Goal: Task Accomplishment & Management: Use online tool/utility

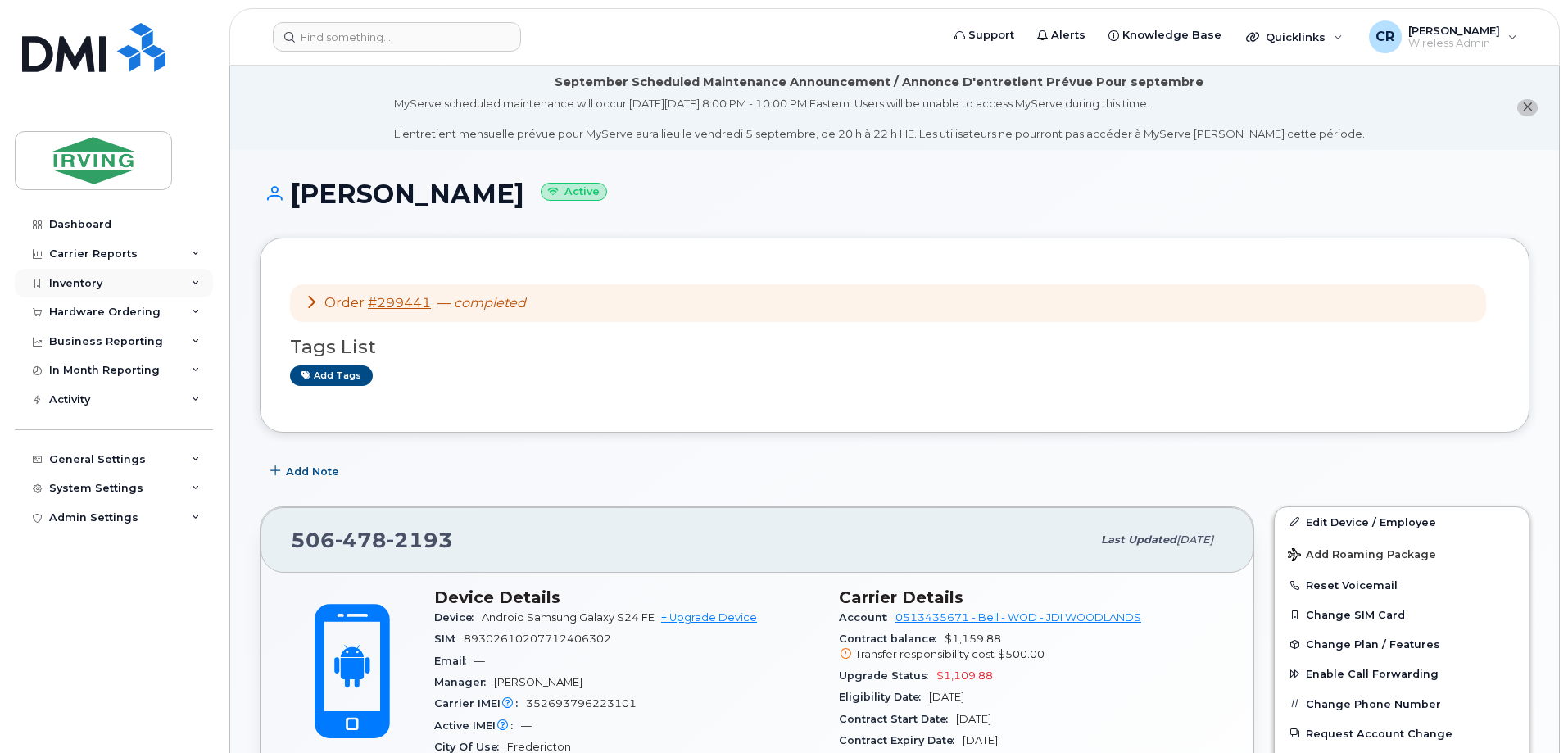
click at [86, 273] on div "Inventory" at bounding box center [113, 283] width 198 height 30
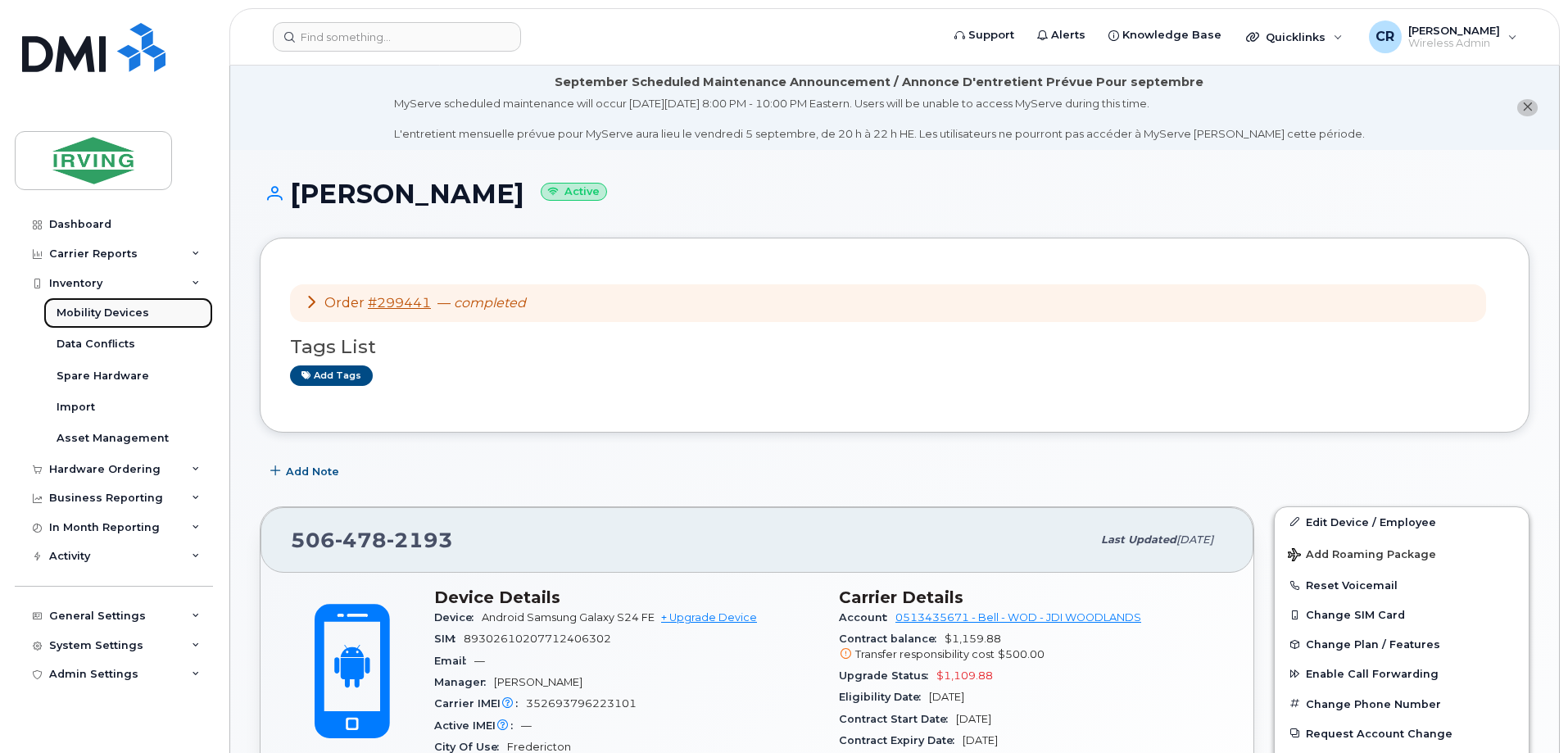
click at [99, 307] on div "Mobility Devices" at bounding box center [103, 313] width 93 height 15
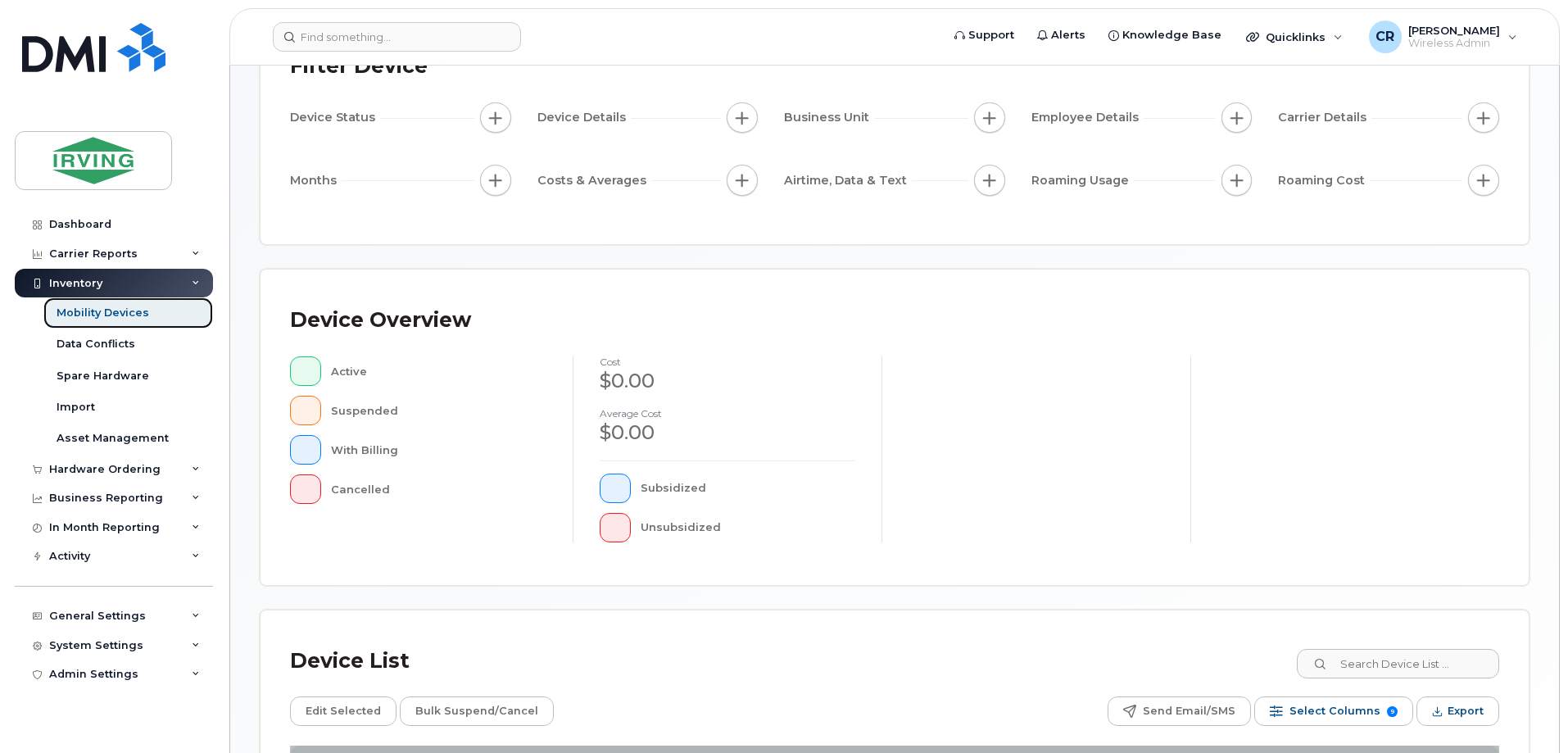
scroll to position [403, 0]
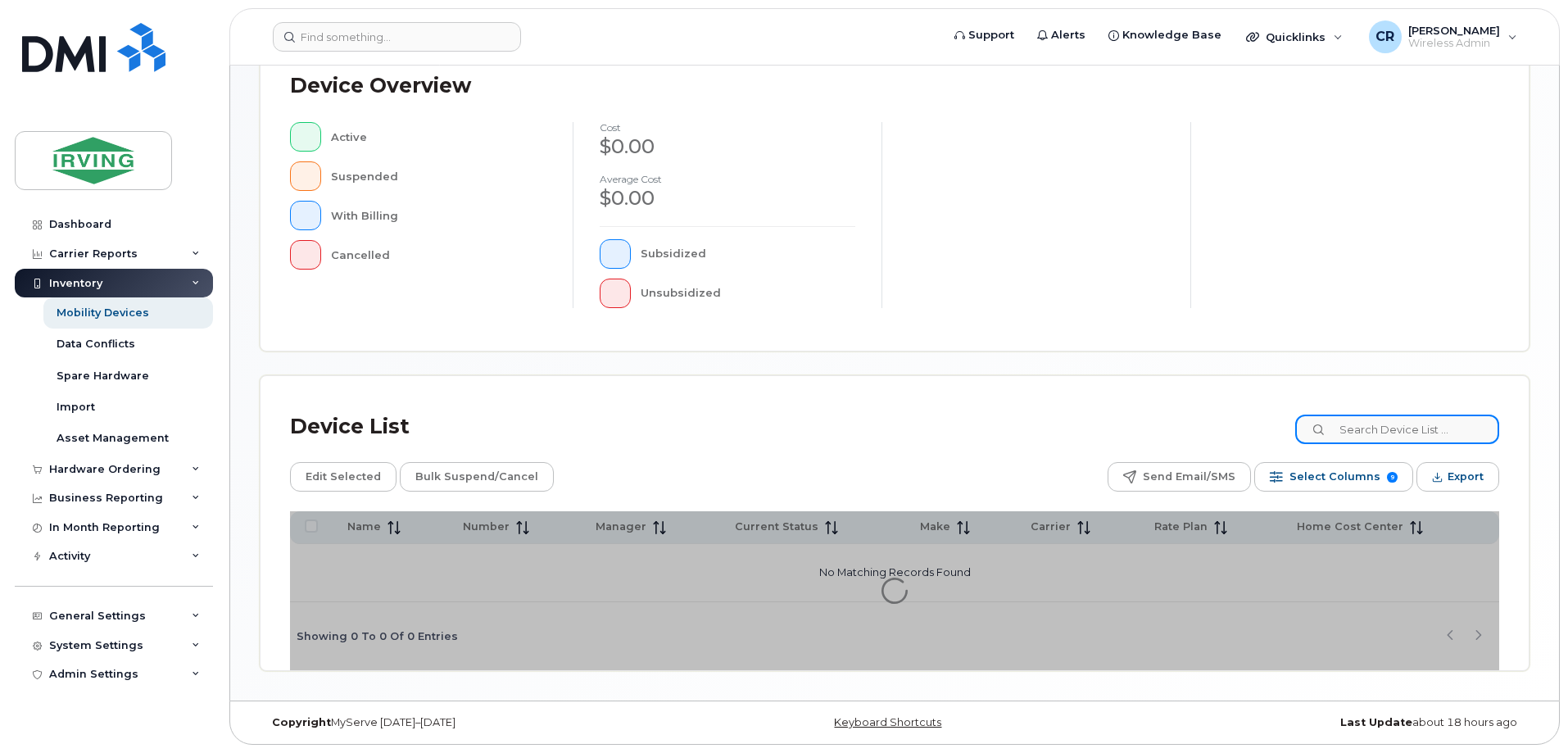
click at [1374, 423] on input at bounding box center [1397, 429] width 204 height 30
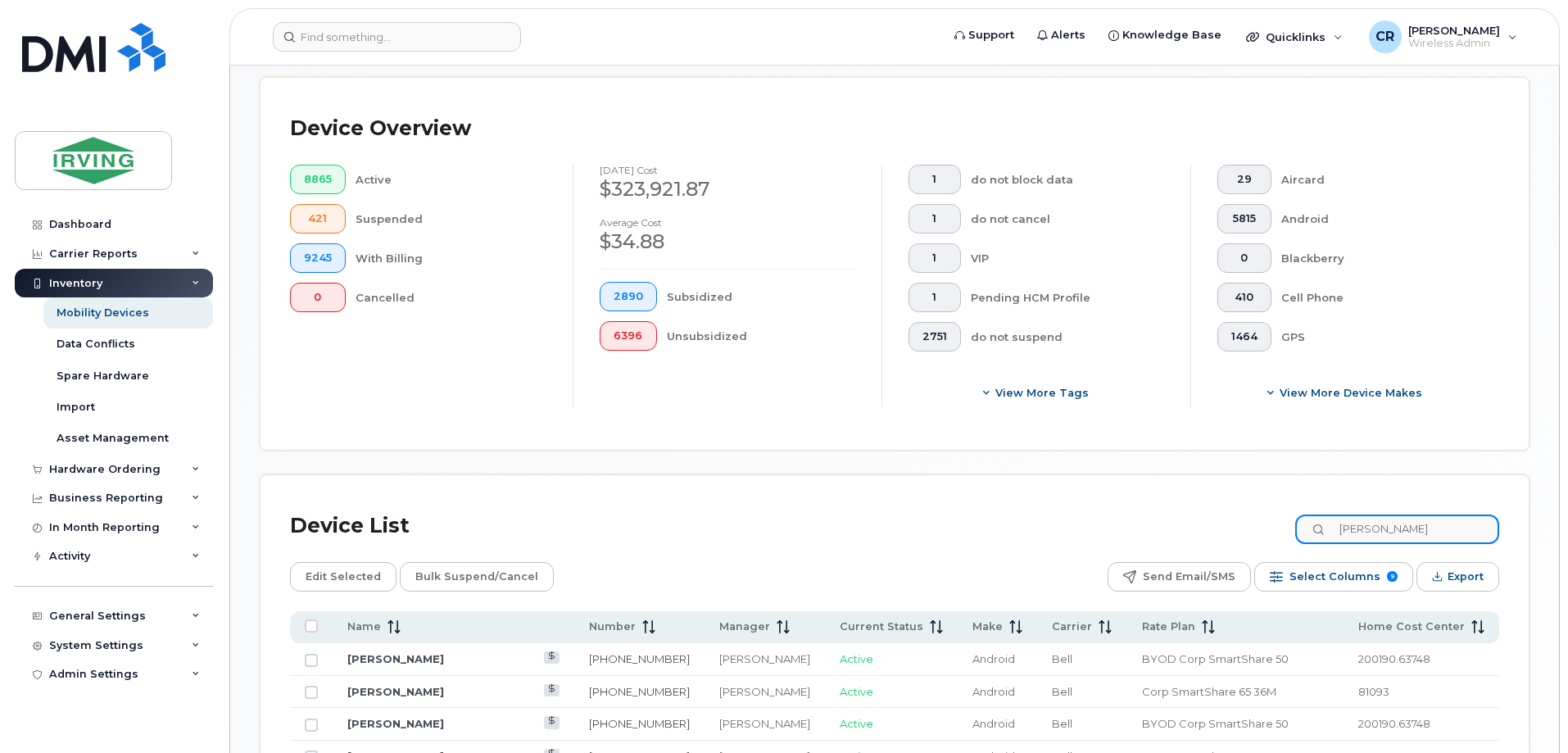
type input "julia pa"
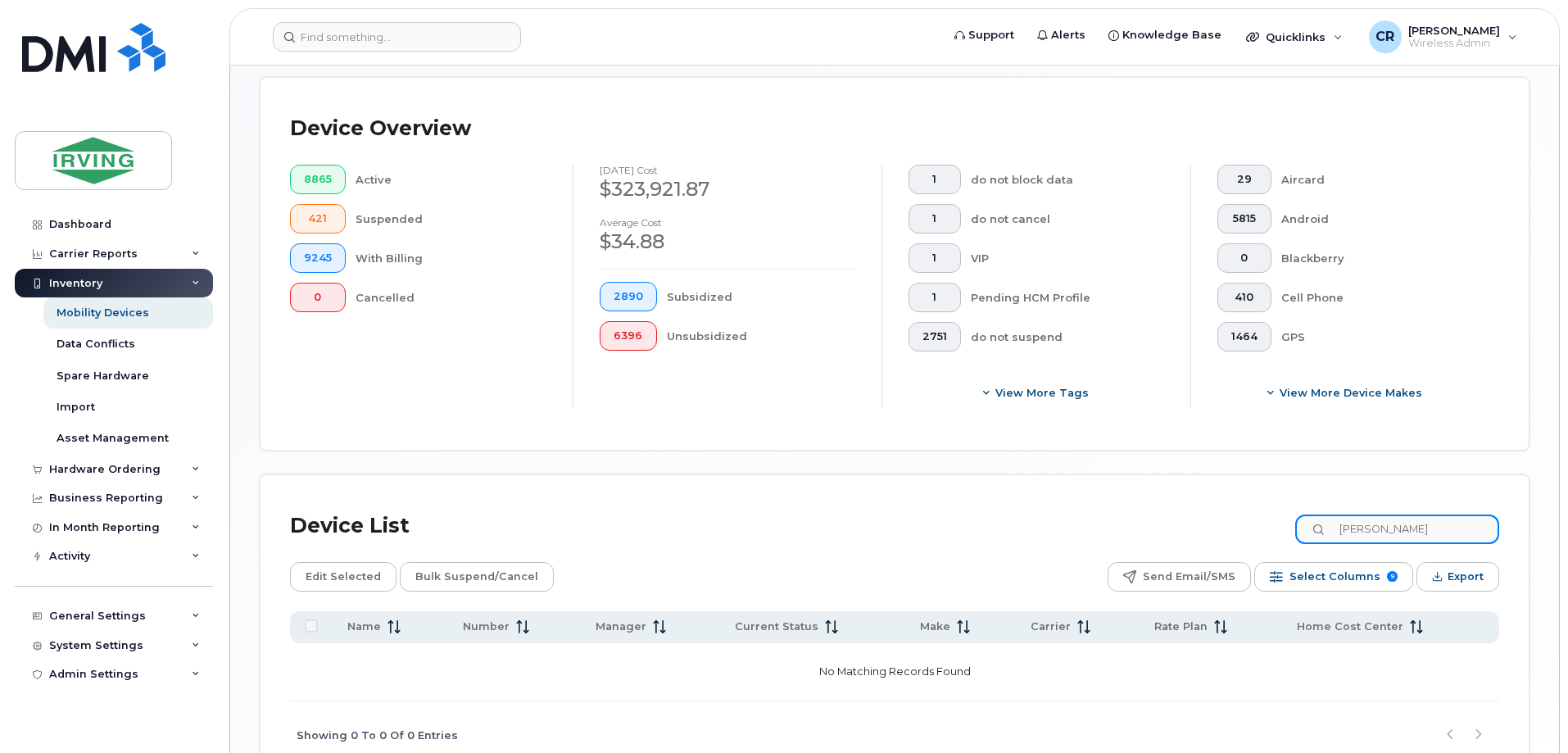
drag, startPoint x: 1424, startPoint y: 513, endPoint x: 1123, endPoint y: 525, distance: 301.2
click at [1123, 525] on div "Device List julia pa" at bounding box center [895, 525] width 1209 height 42
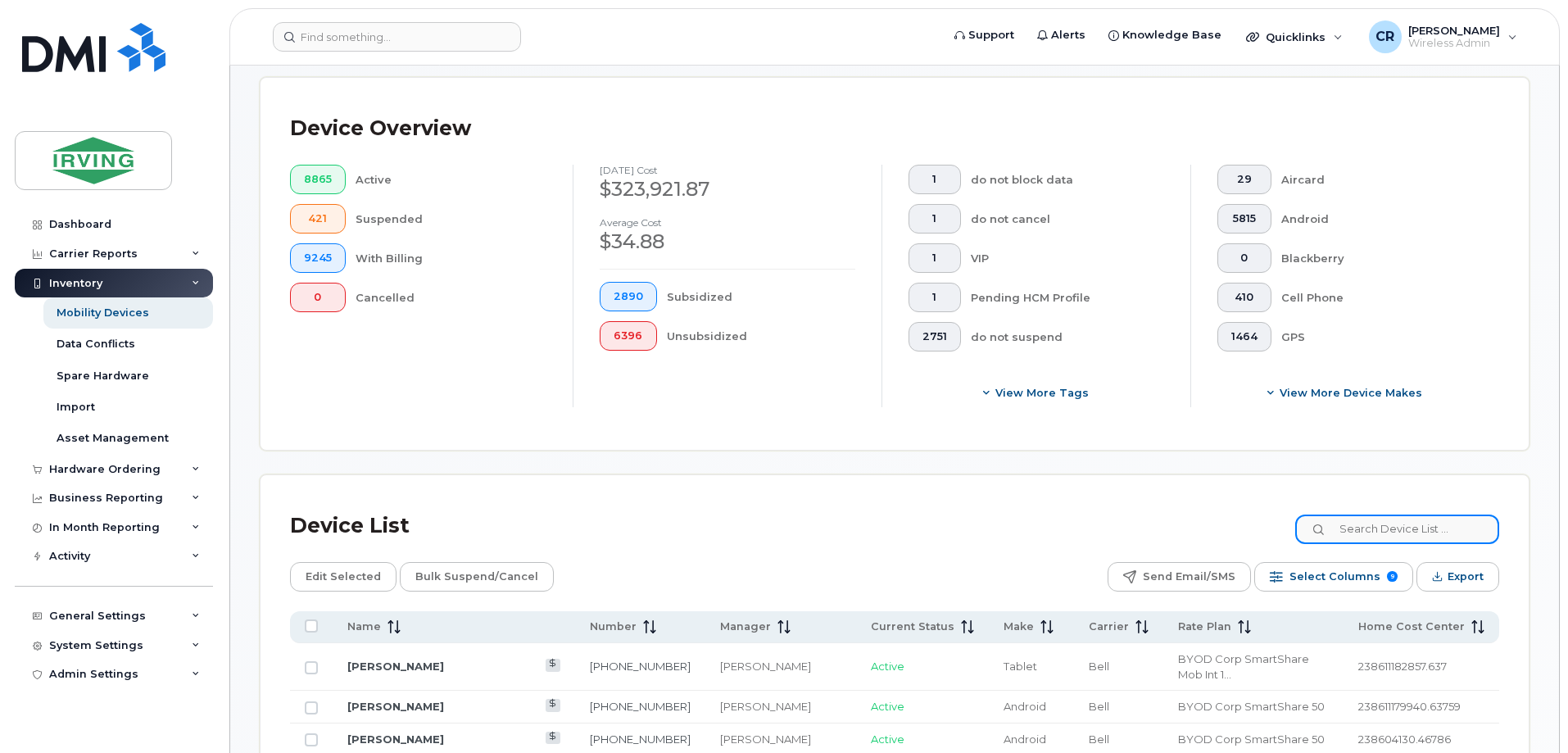
click at [1377, 524] on input at bounding box center [1397, 529] width 204 height 30
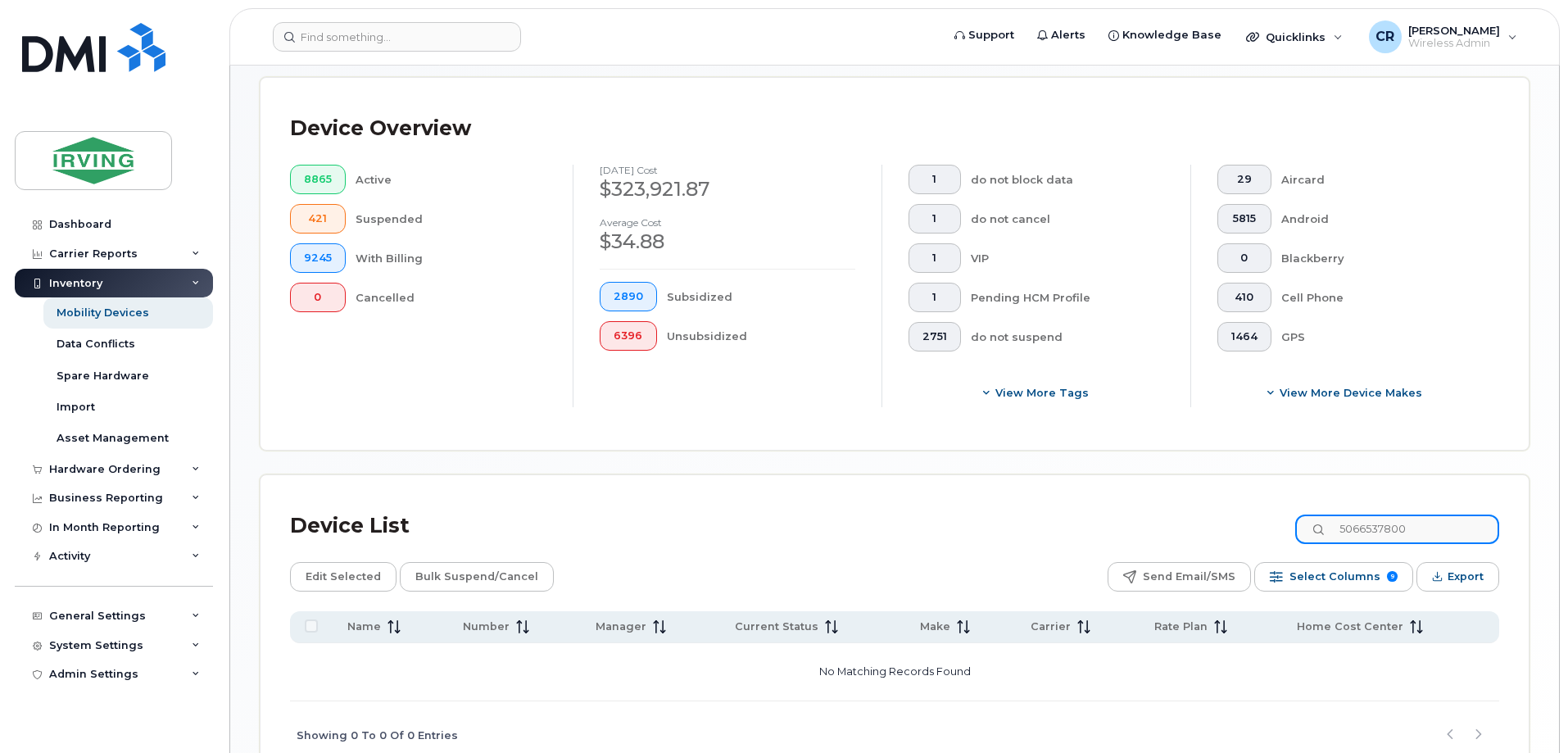
drag, startPoint x: 1440, startPoint y: 506, endPoint x: 1057, endPoint y: 504, distance: 383.0
click at [1060, 504] on div "Device List 5066537800" at bounding box center [895, 525] width 1209 height 42
paste input "-271-7191"
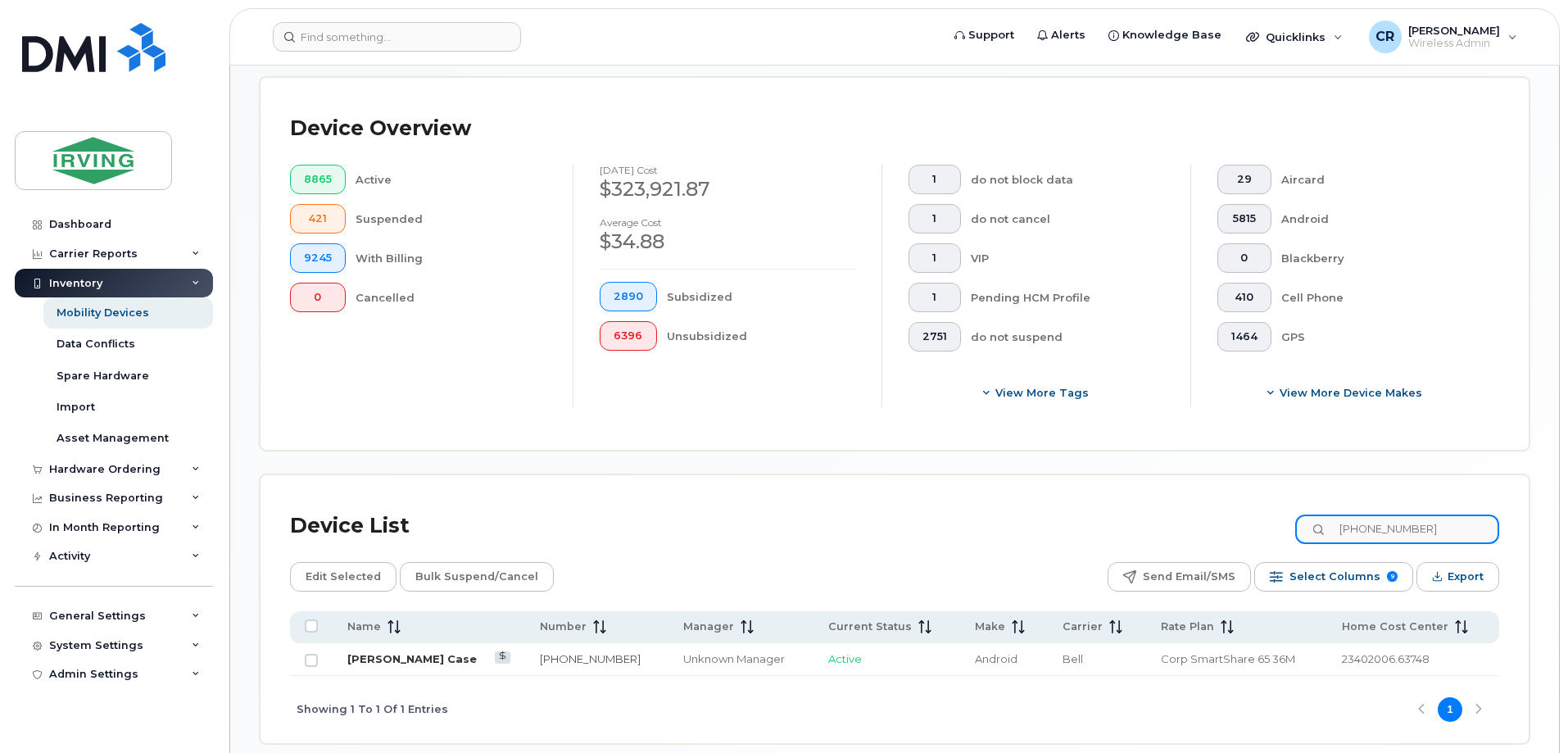
type input "506-271-7191"
click at [376, 652] on link "Myles Case" at bounding box center [412, 659] width 129 height 13
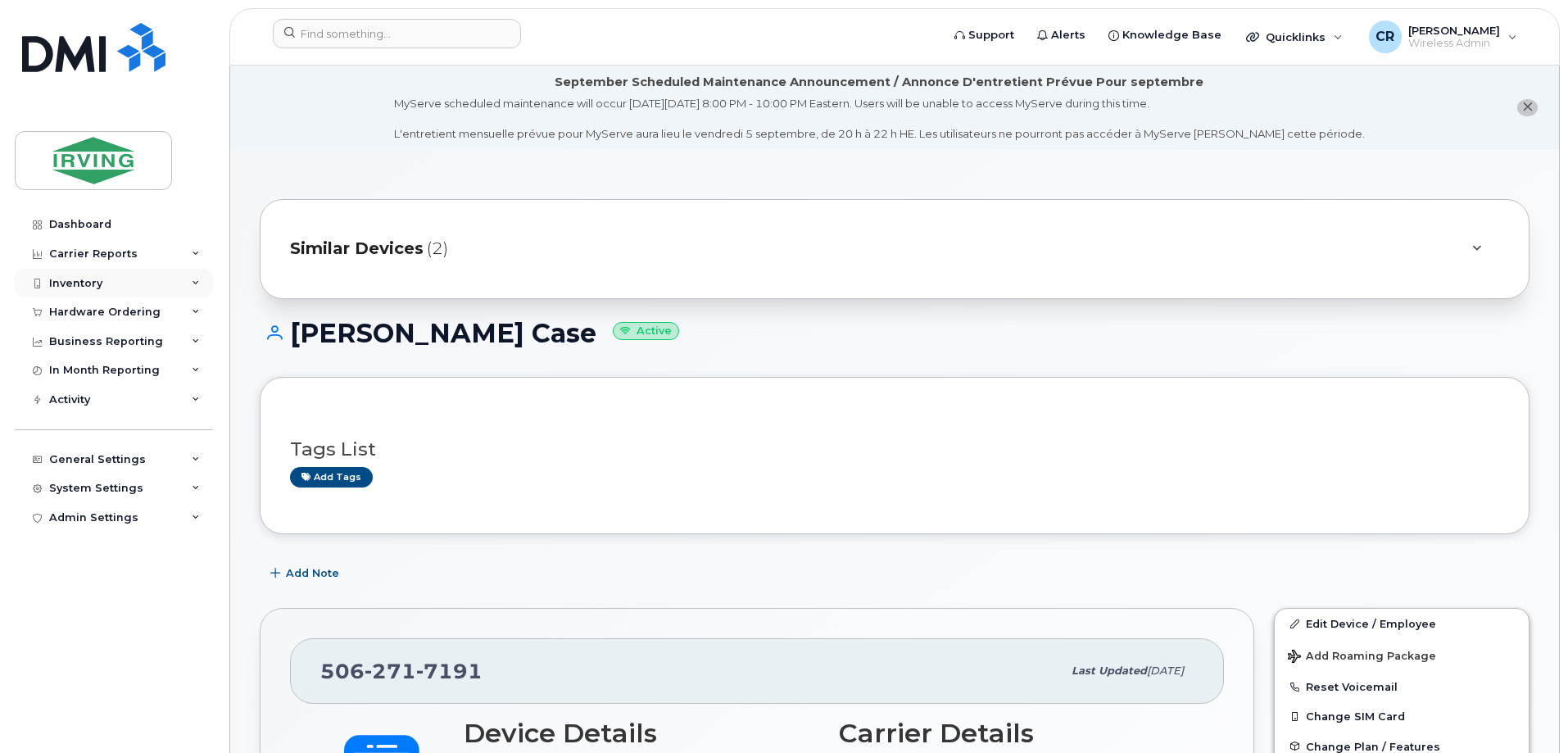
click at [64, 287] on div "Inventory" at bounding box center [75, 283] width 53 height 13
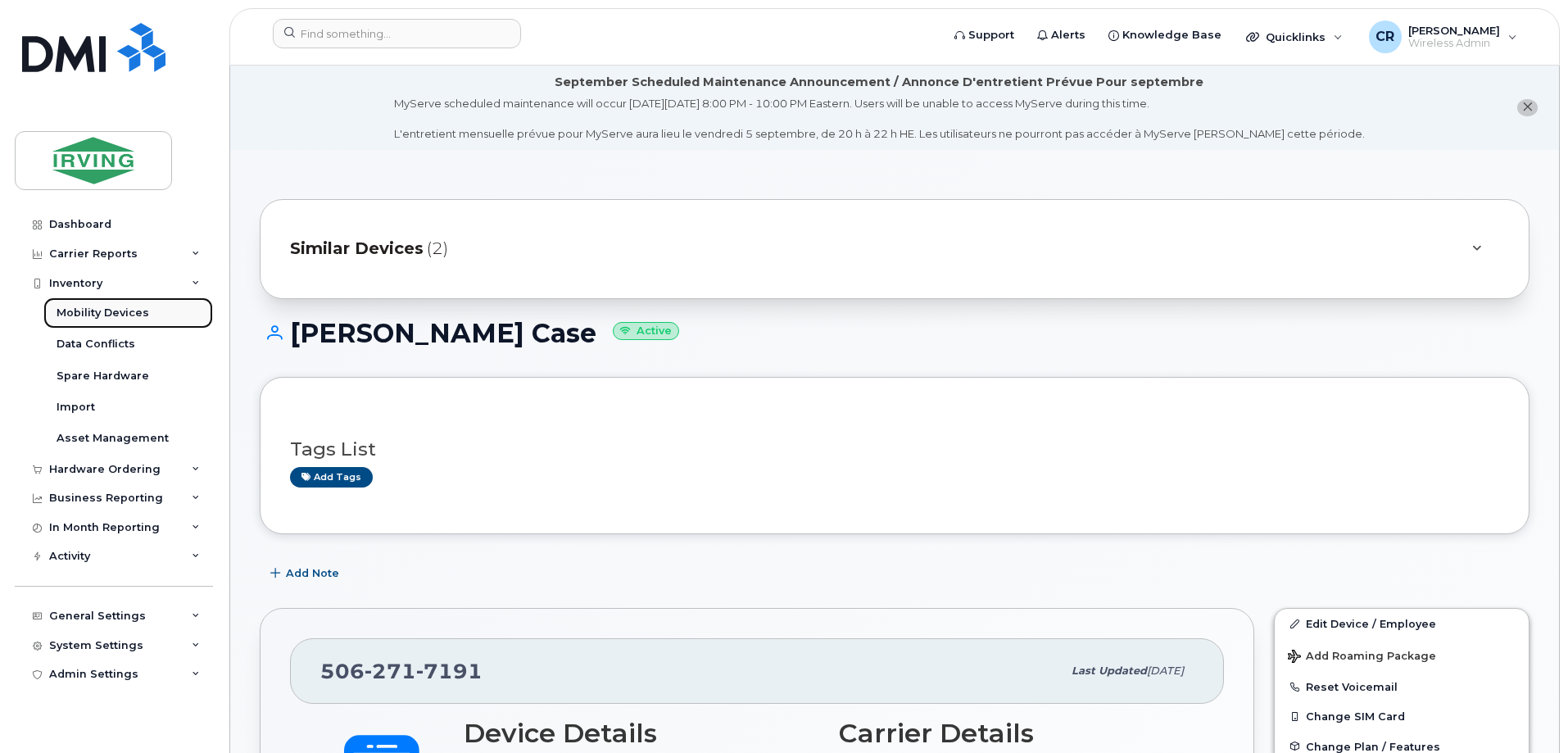
click at [118, 321] on link "Mobility Devices" at bounding box center [128, 313] width 170 height 31
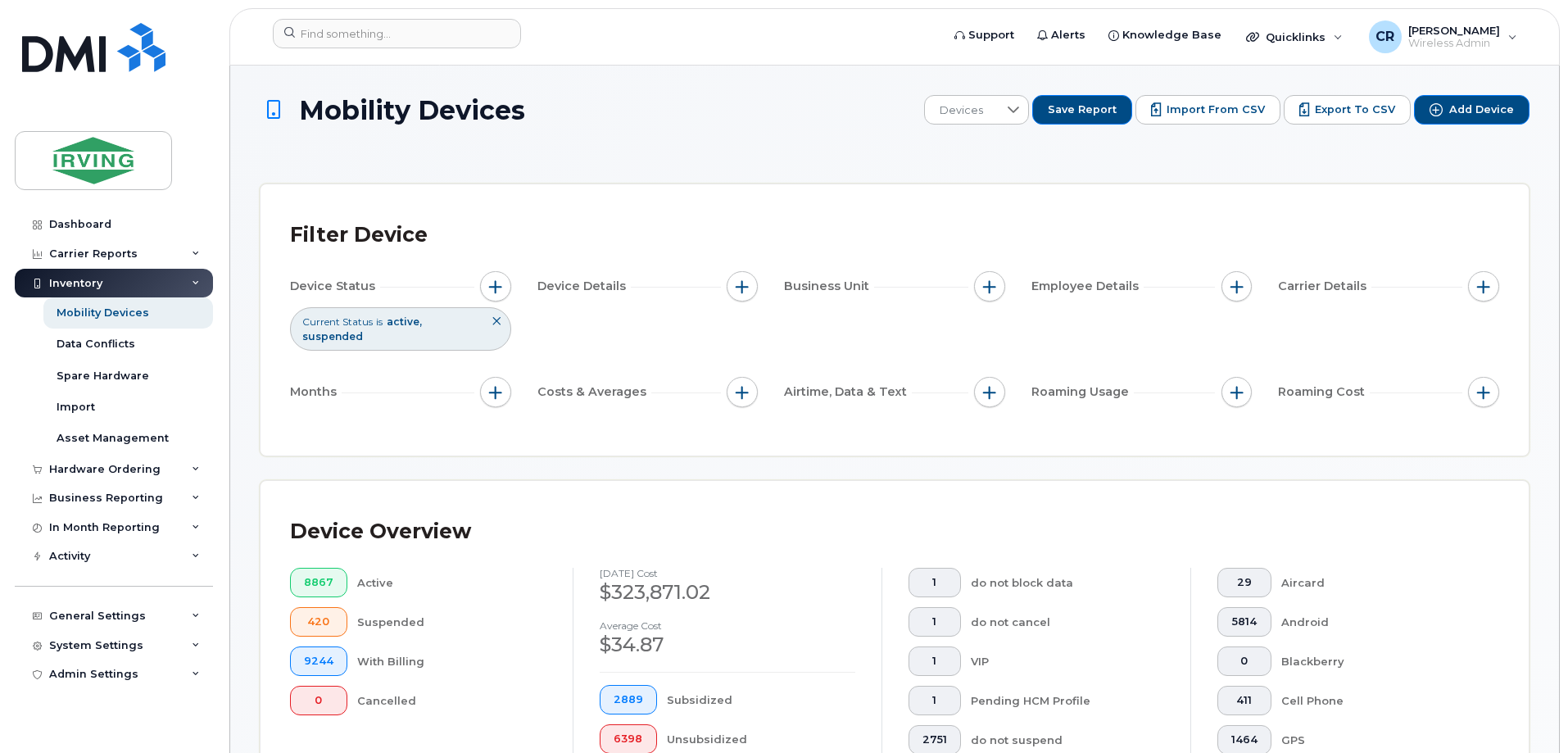
click at [1416, 224] on div "Filter Device" at bounding box center [895, 234] width 1209 height 42
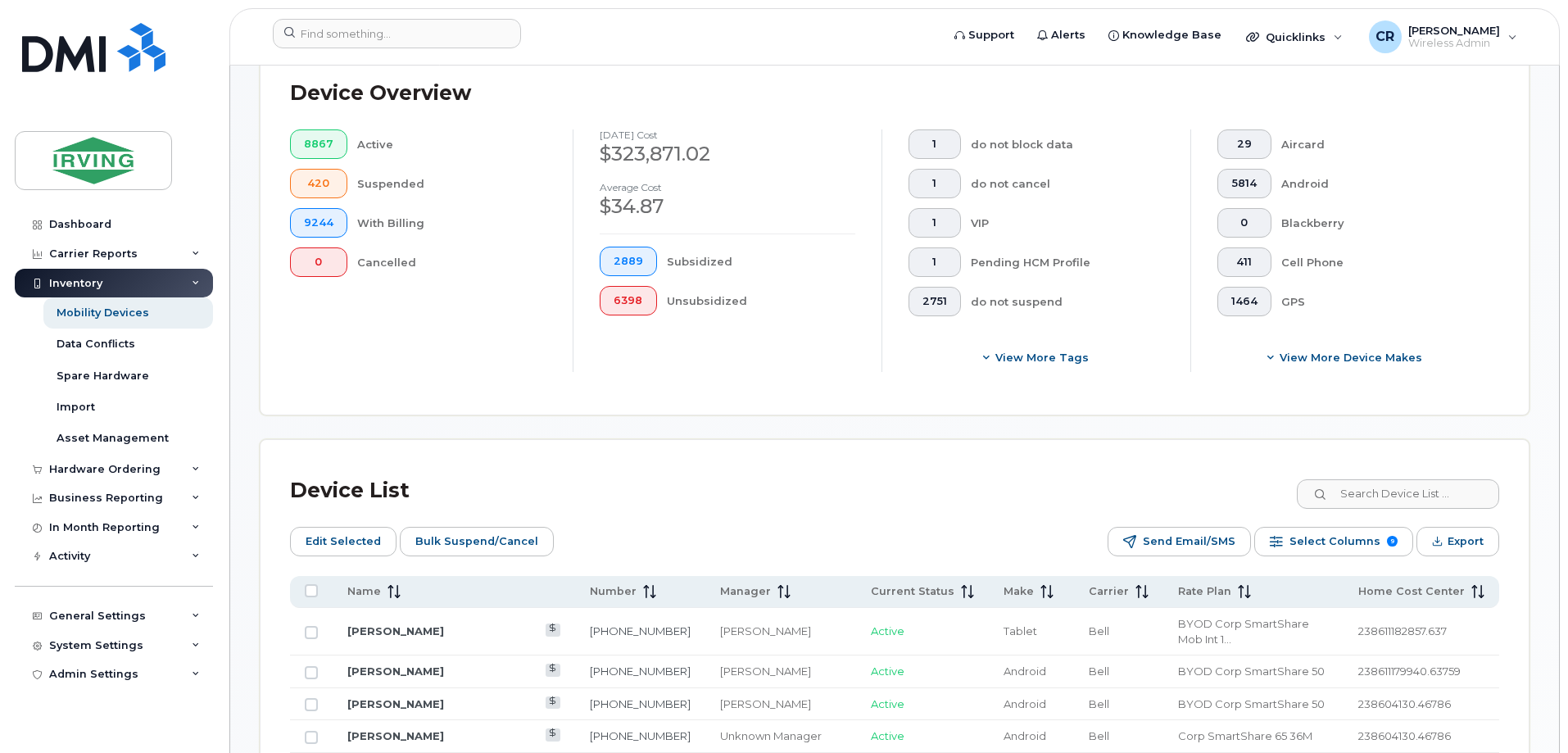
scroll to position [409, 0]
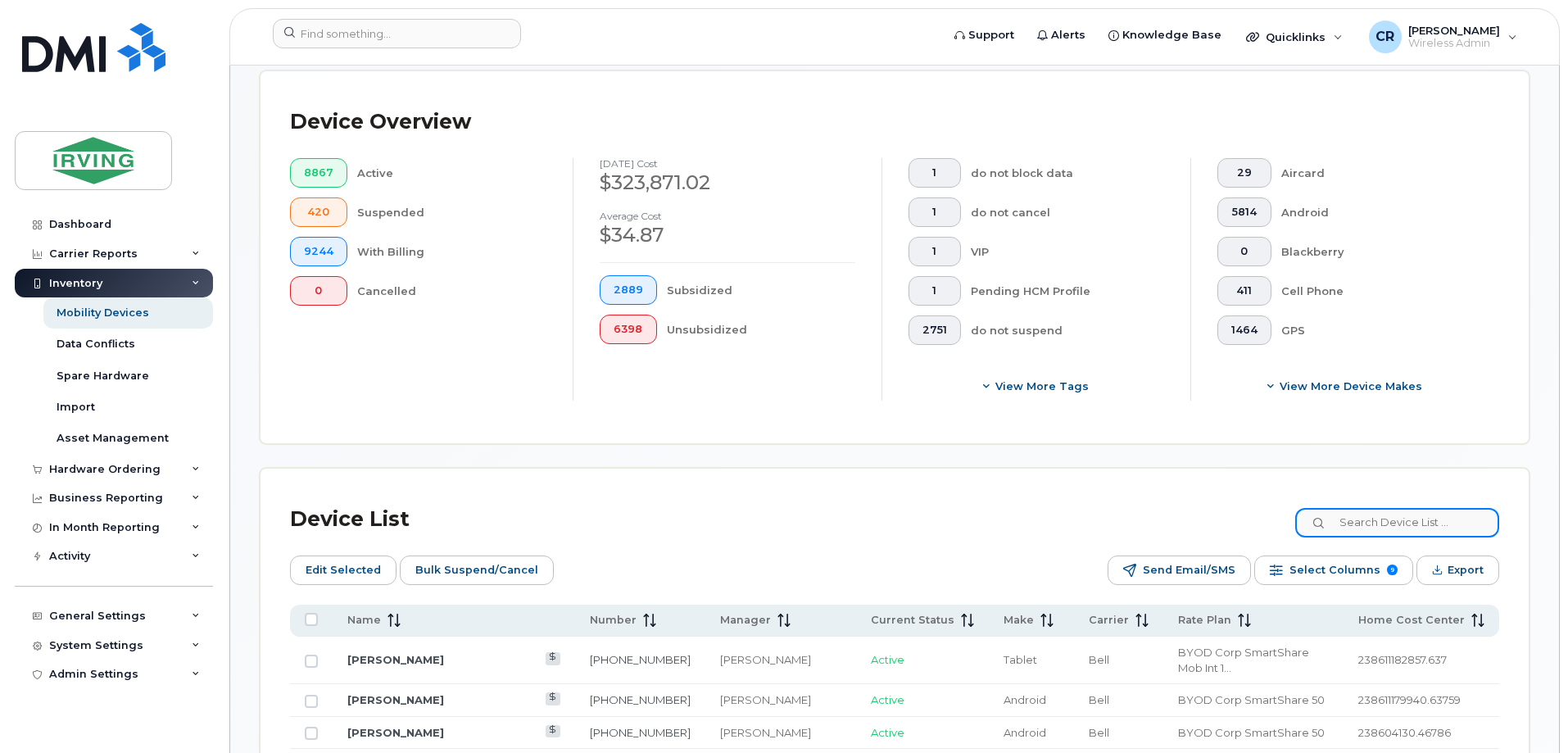
click at [1379, 508] on input at bounding box center [1397, 523] width 204 height 30
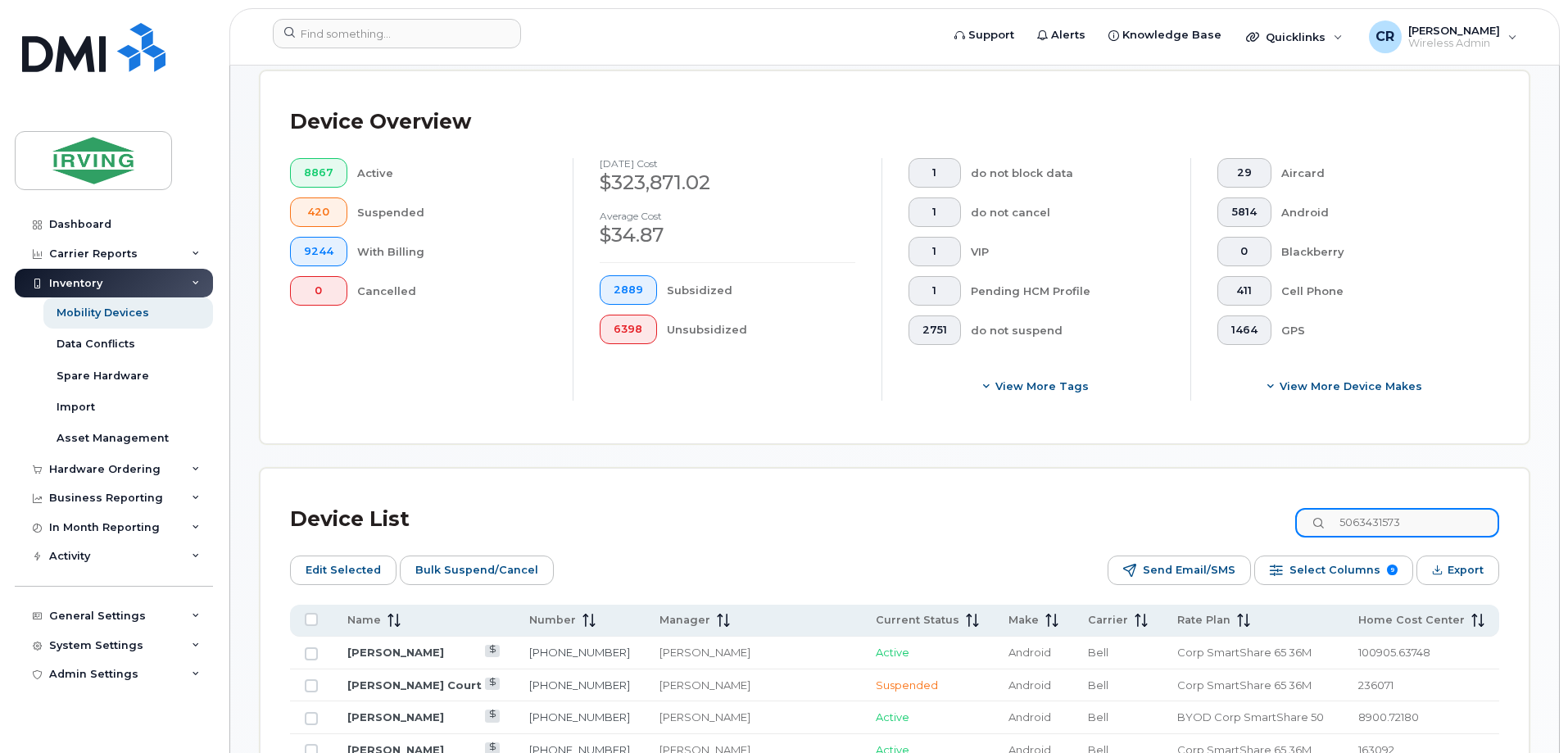
type input "5063431573"
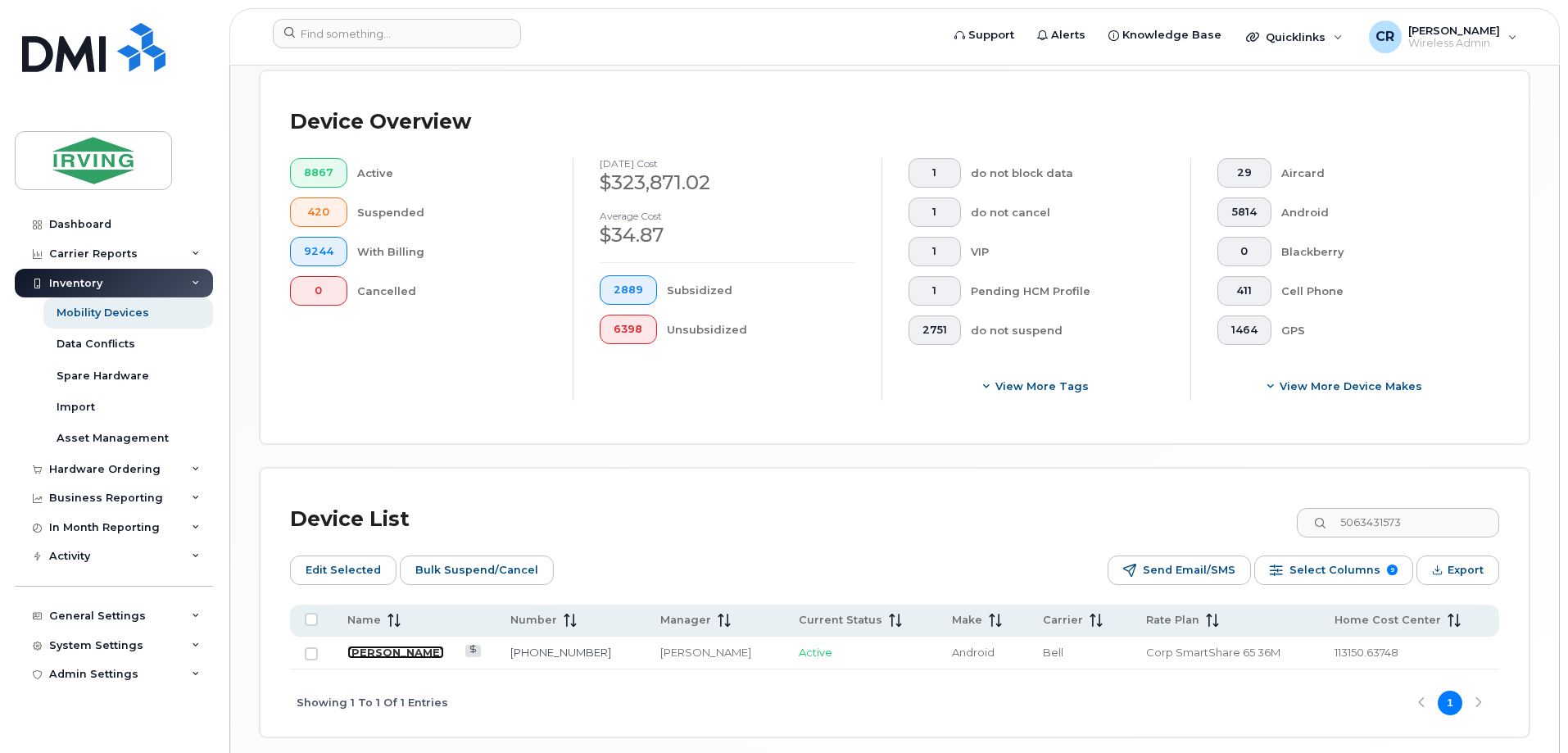
click at [403, 645] on link "Justin McGrath" at bounding box center [395, 652] width 97 height 13
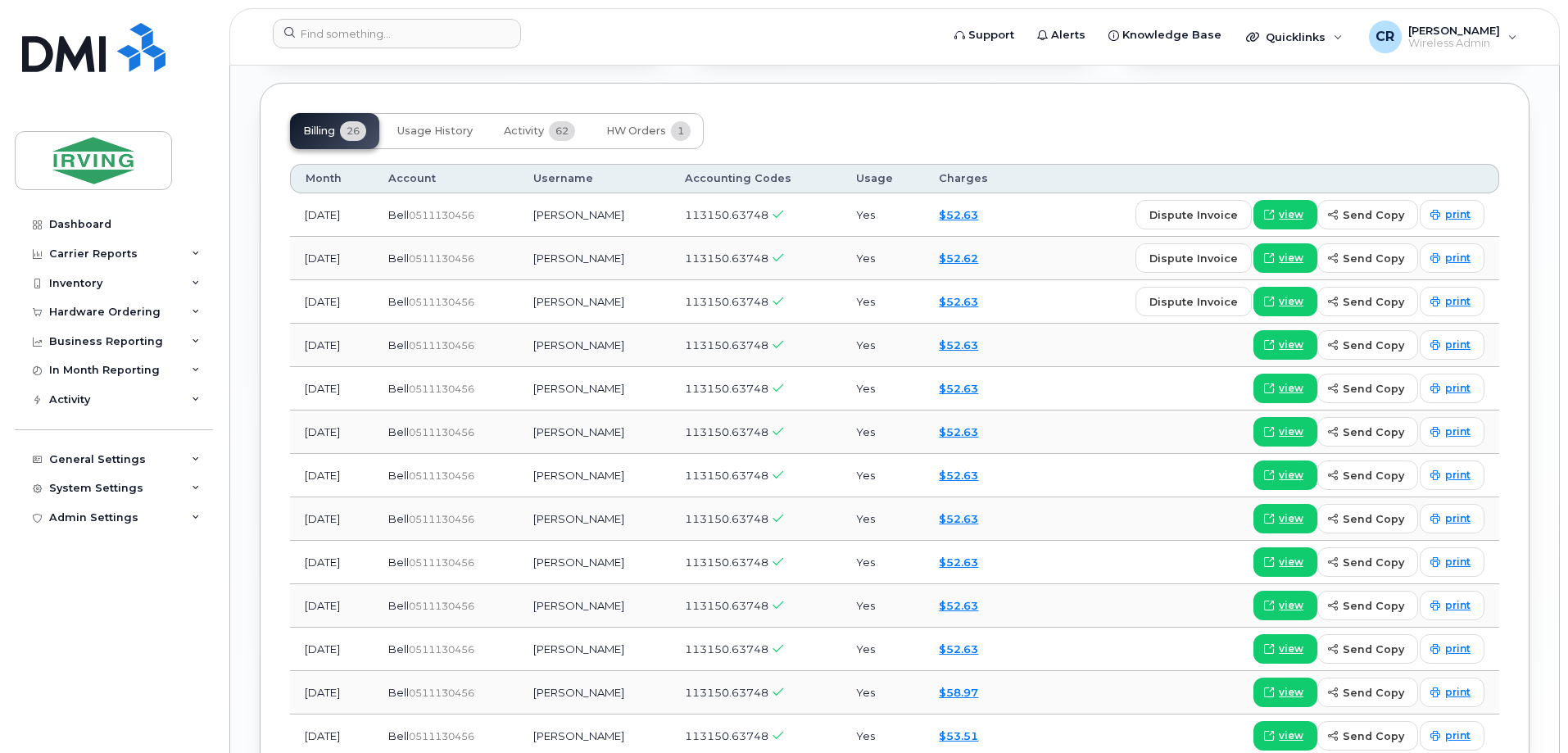
scroll to position [2048, 0]
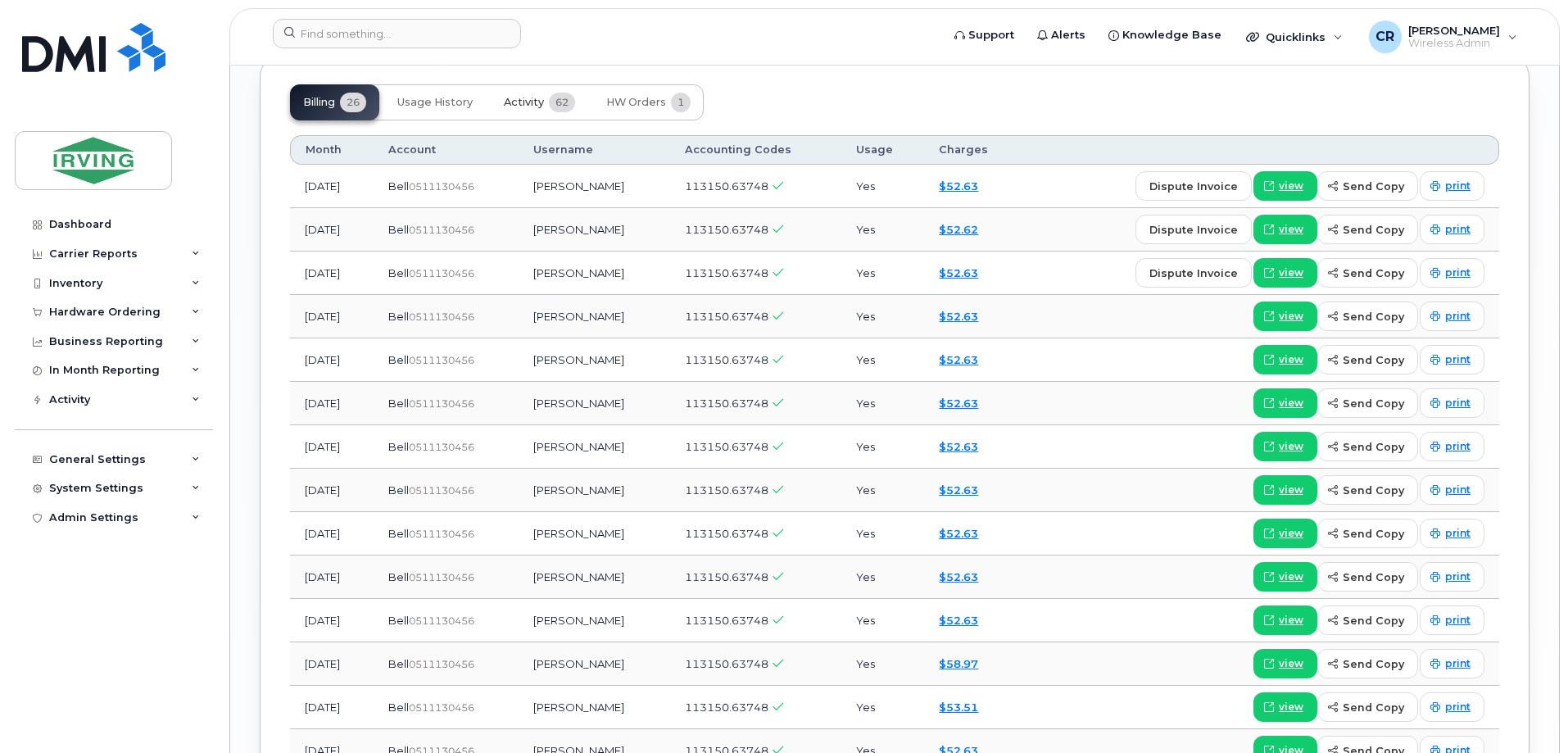
click at [531, 96] on span "Activity" at bounding box center [523, 103] width 40 height 13
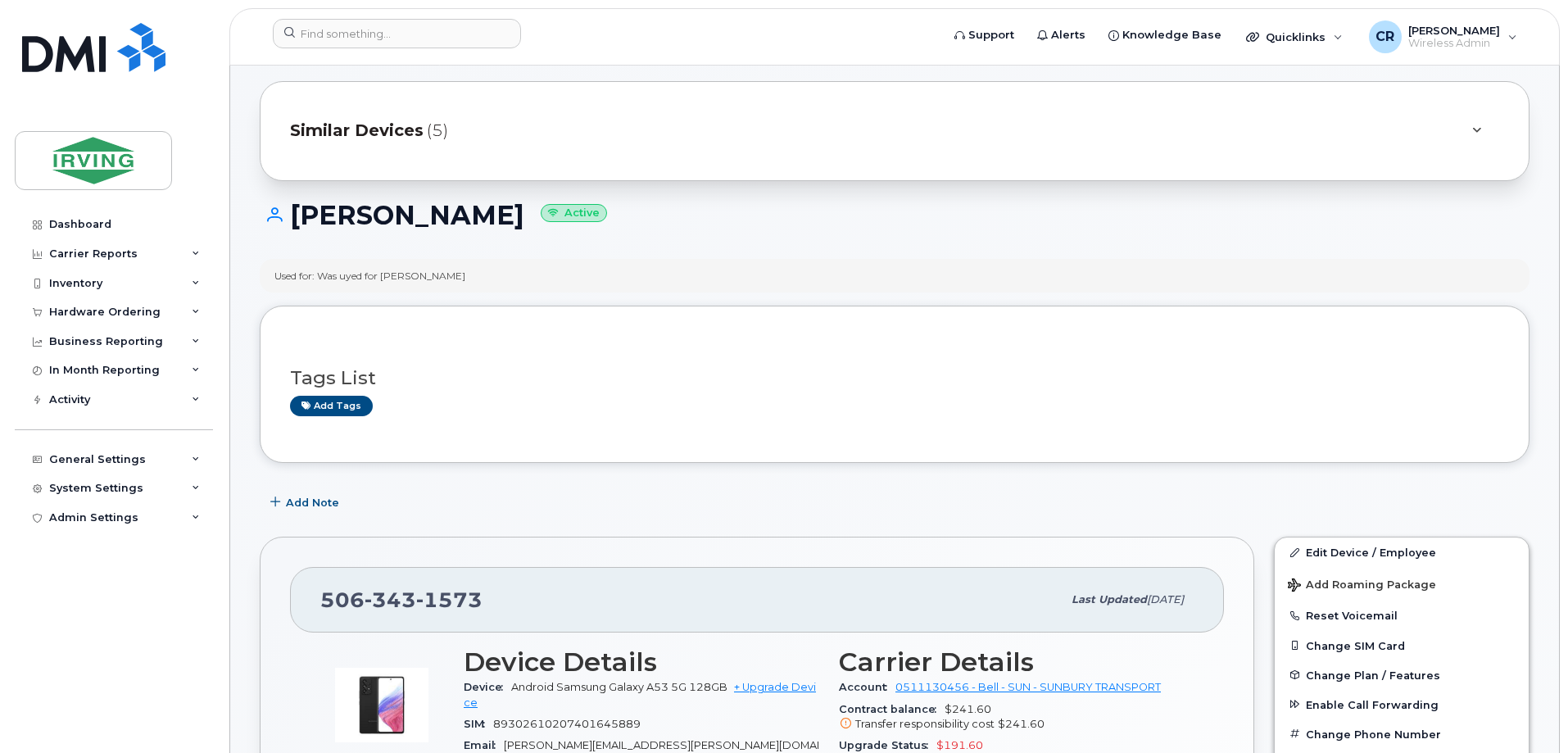
scroll to position [0, 0]
